Goal: Task Accomplishment & Management: Use online tool/utility

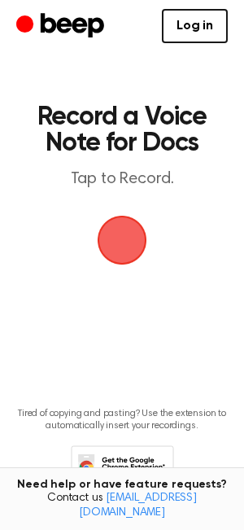
click at [121, 239] on span "button" at bounding box center [122, 240] width 53 height 53
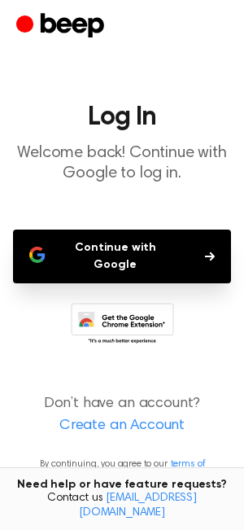
click at [119, 249] on button "Continue with Google" at bounding box center [122, 257] width 218 height 54
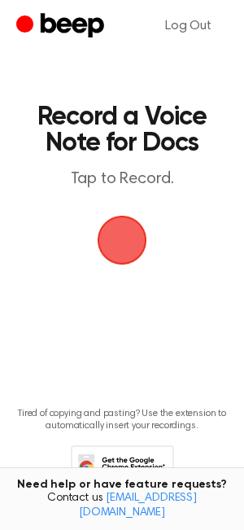
click at [123, 231] on span "button" at bounding box center [123, 241] width 50 height 50
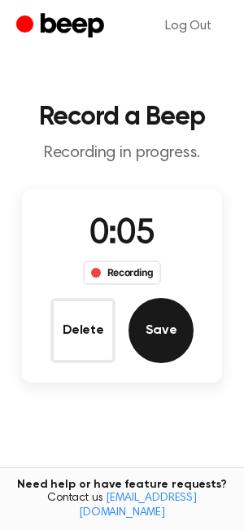
click at [158, 325] on button "Save" at bounding box center [161, 330] width 65 height 65
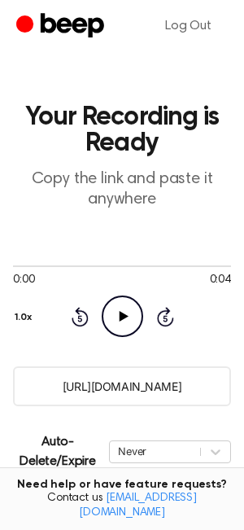
click at [108, 376] on input "[URL][DOMAIN_NAME]" at bounding box center [122, 387] width 218 height 40
click at [108, 376] on input "https://beep.audio/wCaP19R" at bounding box center [122, 387] width 218 height 40
click at [161, 385] on input "https://beep.audio/wCaP19R" at bounding box center [122, 387] width 218 height 40
click at [141, 382] on input "https://beep.audio/wCaP19R" at bounding box center [122, 387] width 218 height 40
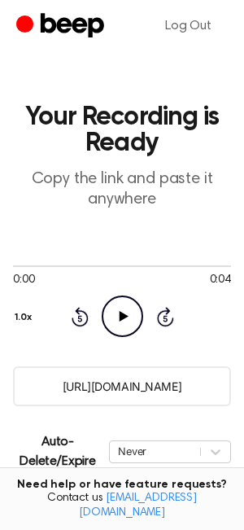
click at [141, 382] on input "https://beep.audio/wCaP19R" at bounding box center [122, 387] width 218 height 40
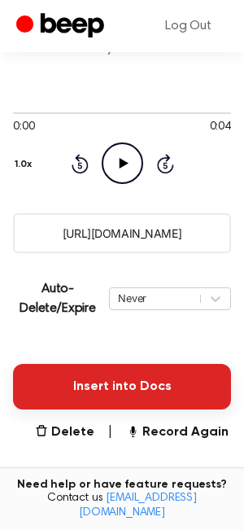
scroll to position [196, 0]
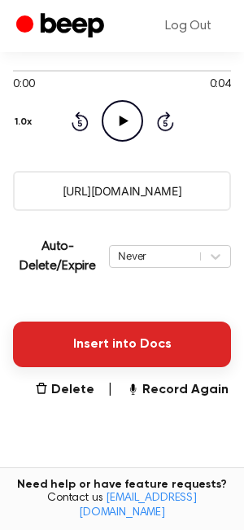
click at [122, 336] on button "Insert into Docs" at bounding box center [122, 345] width 218 height 46
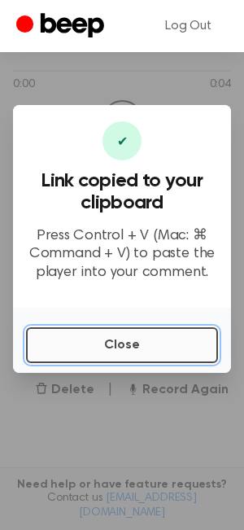
click at [117, 348] on button "Close" at bounding box center [122, 345] width 192 height 36
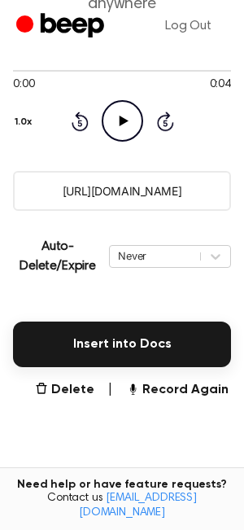
scroll to position [0, 0]
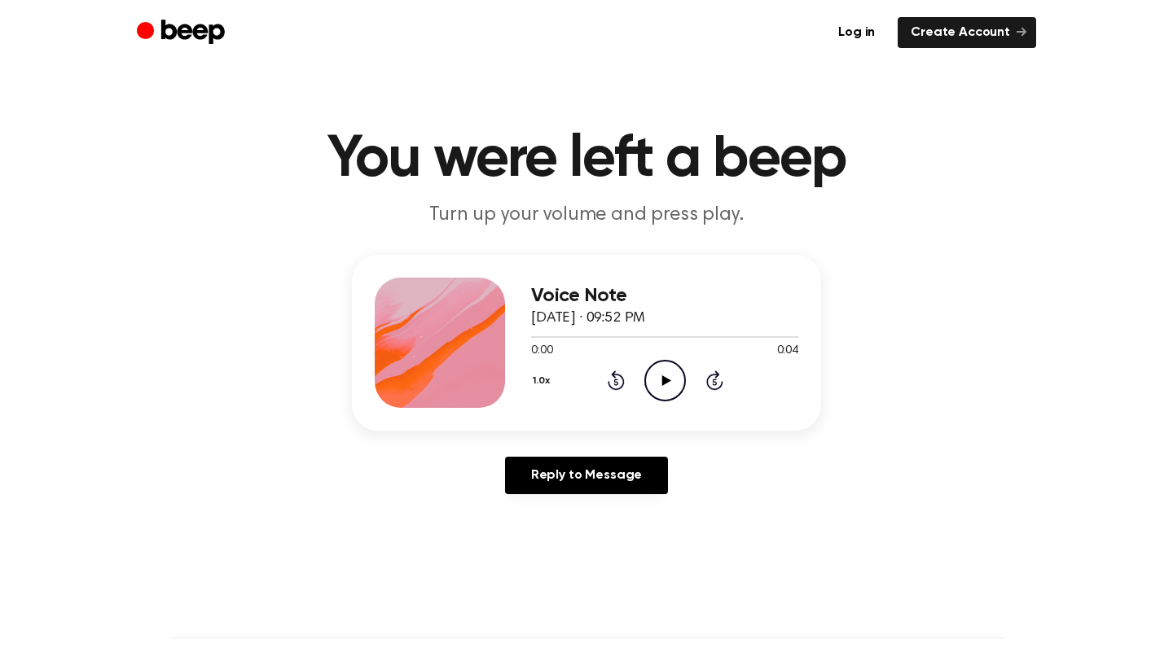
click at [653, 372] on icon "Play Audio" at bounding box center [665, 381] width 42 height 42
click at [653, 372] on icon "Pause Audio" at bounding box center [665, 381] width 42 height 42
